Goal: Task Accomplishment & Management: Use online tool/utility

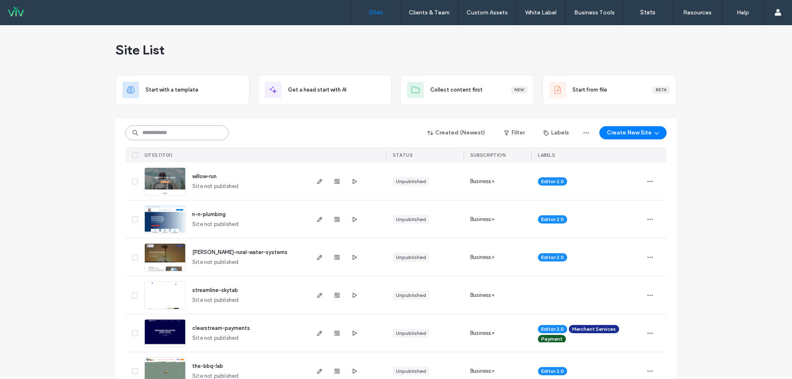
click at [205, 132] on input at bounding box center [176, 132] width 103 height 15
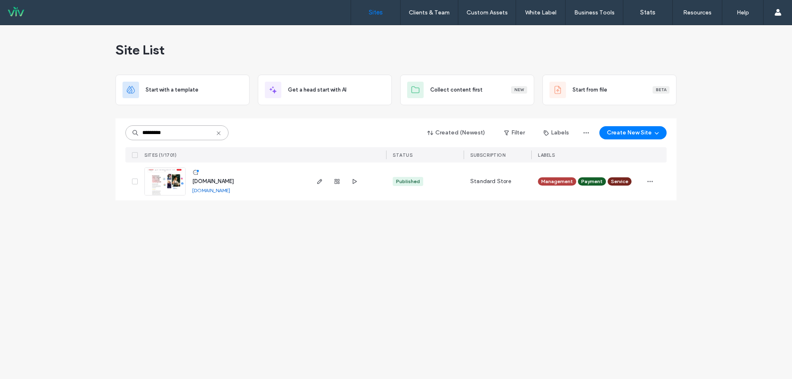
type input "*********"
click at [227, 184] on div "[DOMAIN_NAME]" at bounding box center [213, 181] width 42 height 8
click at [226, 181] on span "www.jasperwebsites.com" at bounding box center [213, 181] width 42 height 6
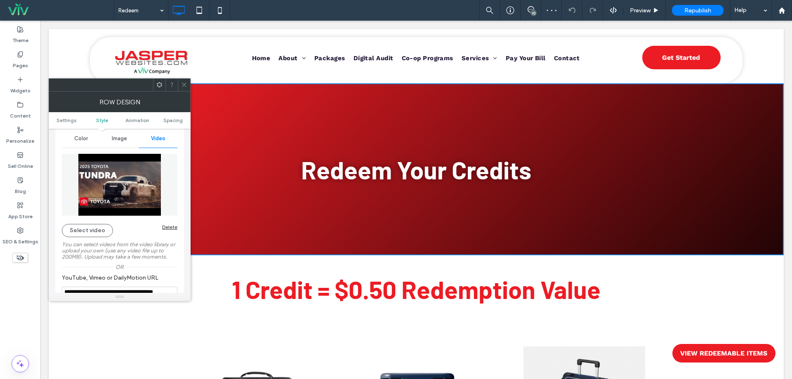
scroll to position [110, 0]
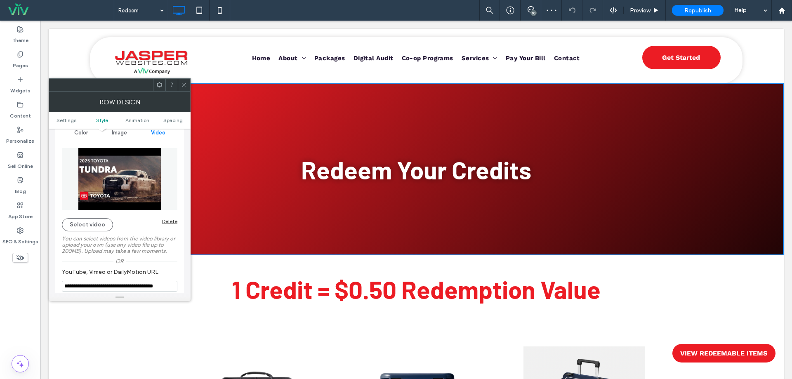
drag, startPoint x: 166, startPoint y: 221, endPoint x: 306, endPoint y: 217, distance: 139.9
click at [166, 221] on div "Delete" at bounding box center [169, 221] width 15 height 6
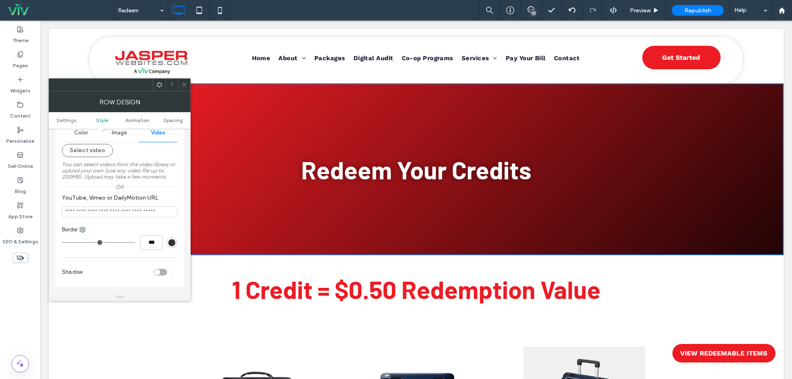
click at [106, 210] on input "YouTube, Vimeo or DailyMotion URL" at bounding box center [120, 212] width 116 height 11
paste input "**********"
type input "**********"
click at [123, 190] on section "**********" at bounding box center [120, 206] width 116 height 32
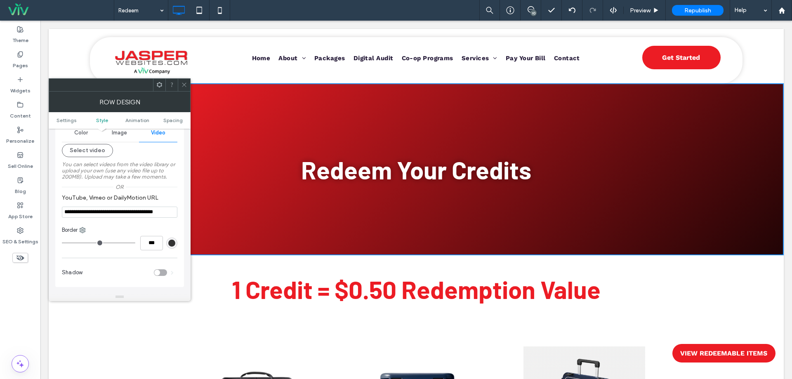
scroll to position [0, 0]
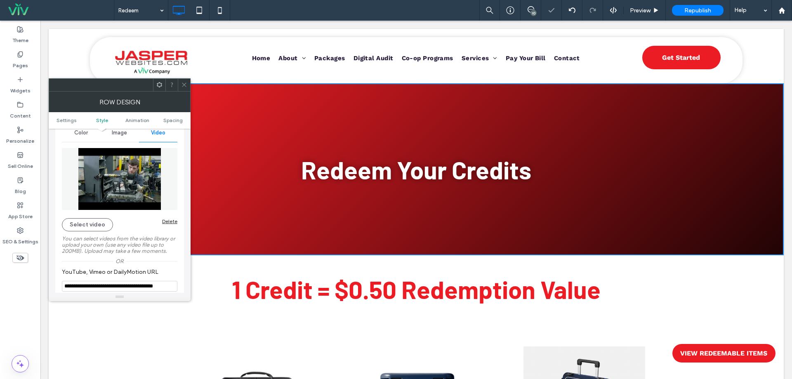
click at [183, 82] on icon at bounding box center [184, 85] width 6 height 6
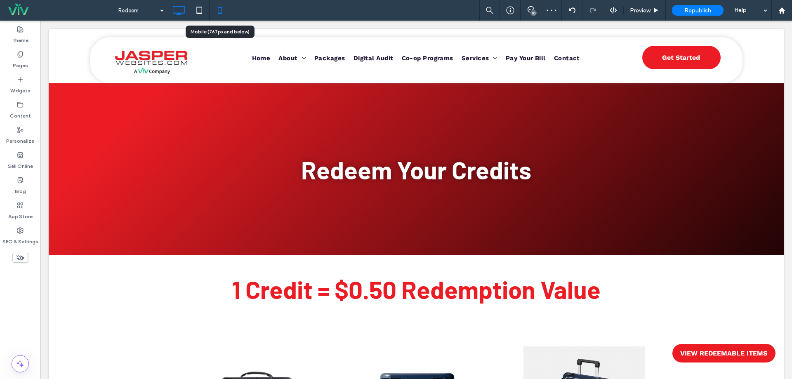
click at [221, 13] on use at bounding box center [220, 10] width 4 height 7
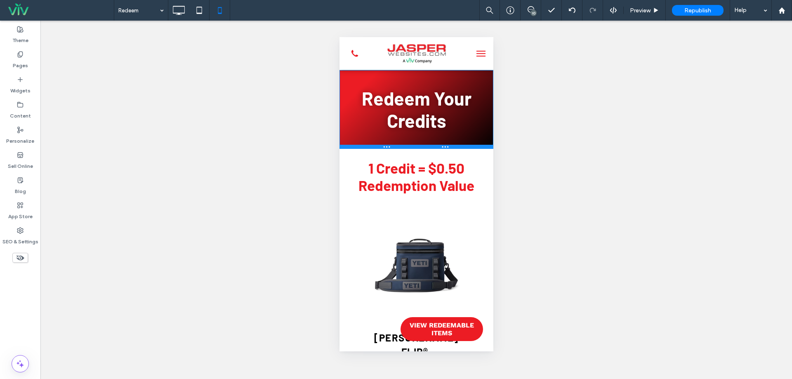
drag, startPoint x: 462, startPoint y: 143, endPoint x: 463, endPoint y: 148, distance: 4.6
click at [463, 148] on div at bounding box center [416, 147] width 154 height 4
click at [422, 80] on div "Redeem Your Credits Click To Paste Row + Add Section" at bounding box center [416, 109] width 154 height 79
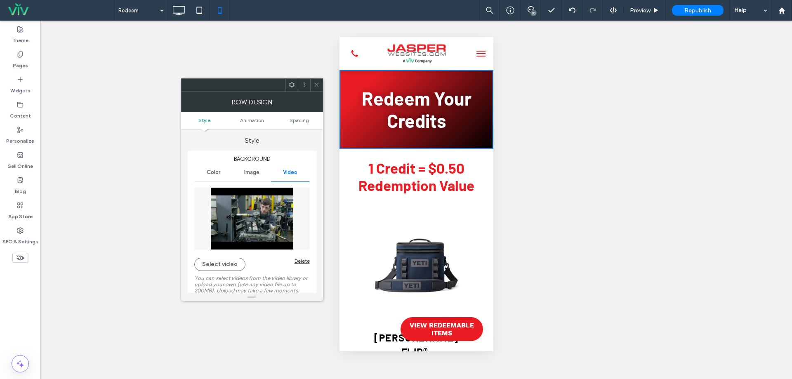
click at [315, 81] on span at bounding box center [317, 85] width 6 height 12
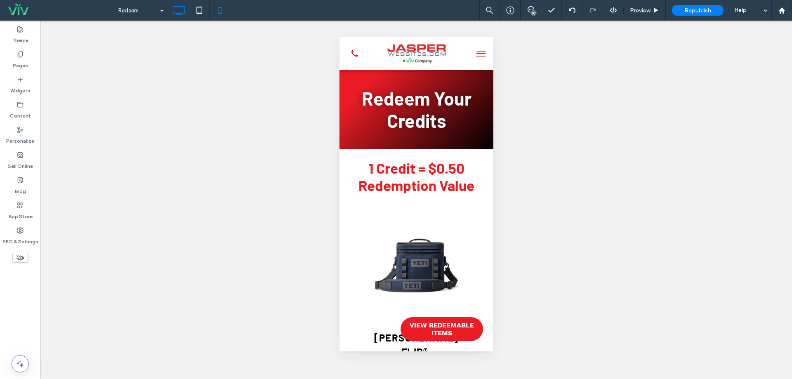
click at [179, 13] on use at bounding box center [179, 10] width 12 height 9
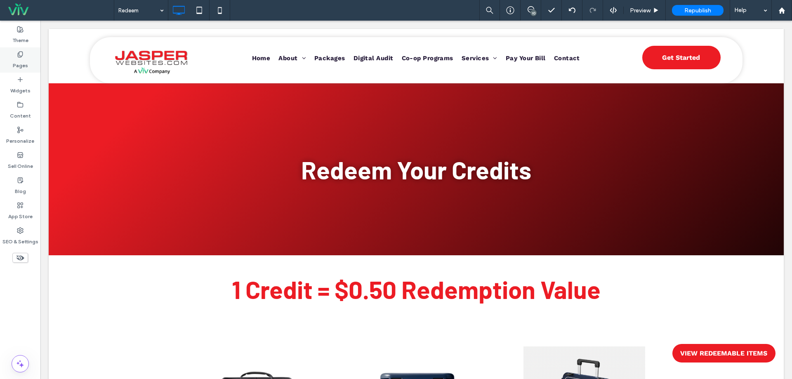
click at [8, 65] on div "Pages" at bounding box center [20, 59] width 40 height 25
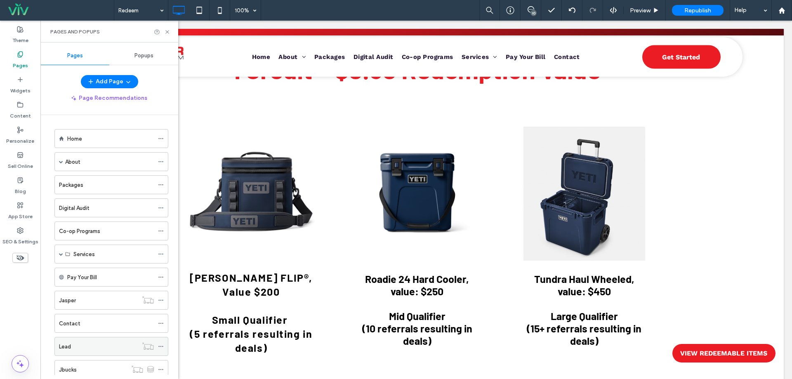
scroll to position [140, 0]
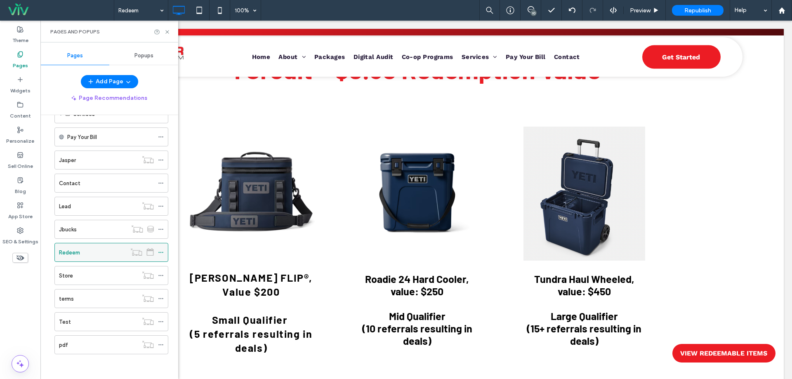
click at [159, 253] on use at bounding box center [160, 252] width 5 height 1
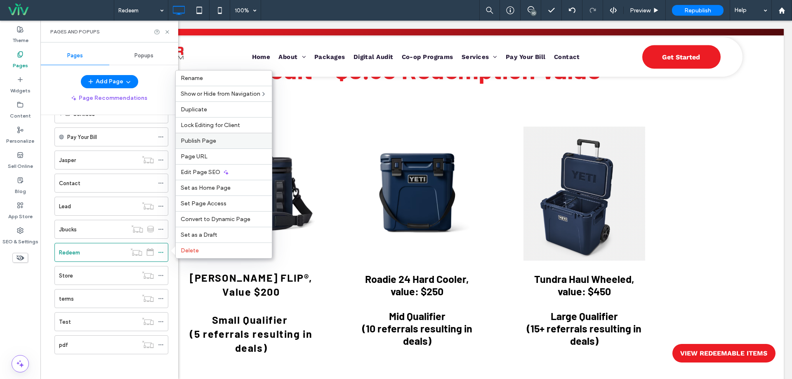
click at [205, 142] on span "Publish Page" at bounding box center [198, 140] width 35 height 7
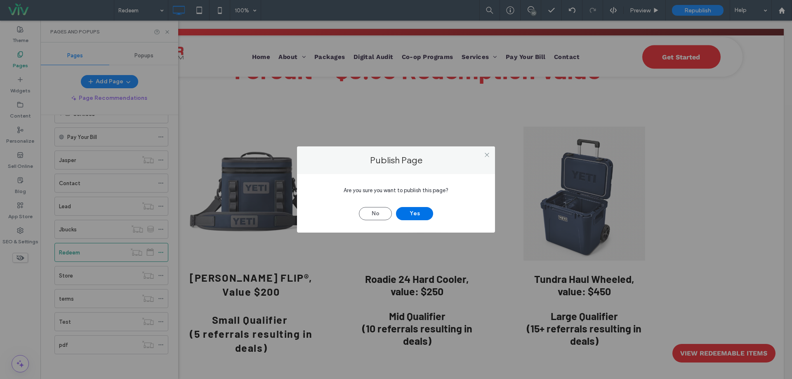
click at [424, 216] on button "Yes" at bounding box center [414, 213] width 37 height 13
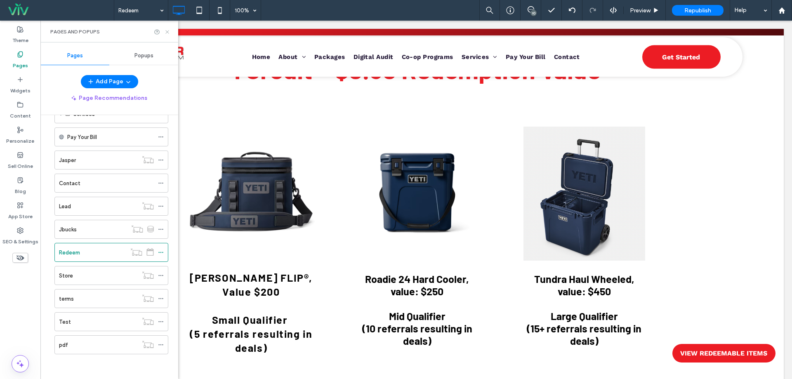
click at [167, 31] on use at bounding box center [166, 31] width 3 height 3
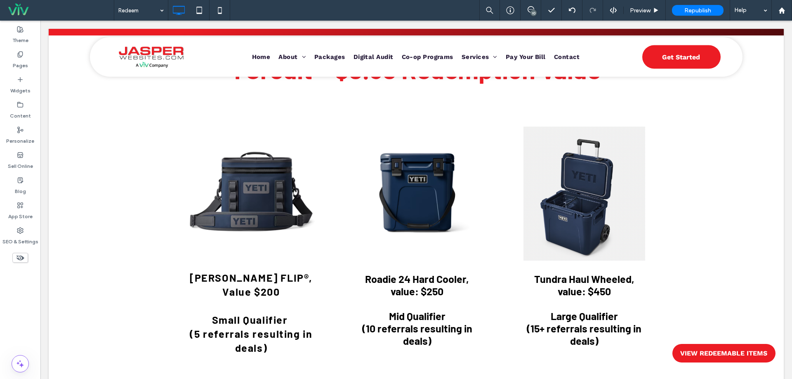
click at [472, 7] on div "Redeem 10 Preview Republish Help" at bounding box center [453, 10] width 678 height 21
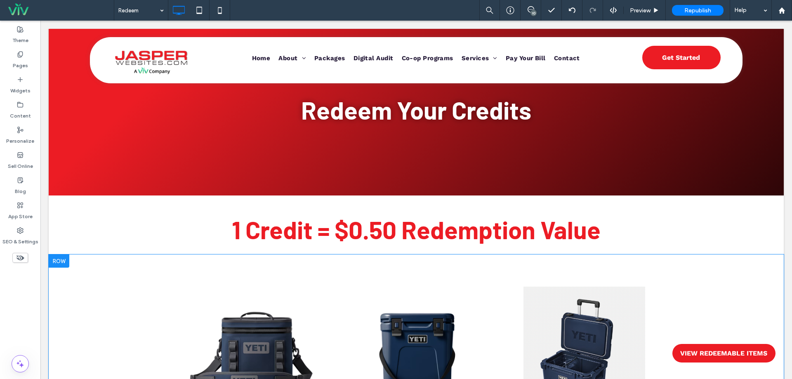
scroll to position [0, 0]
